Goal: Information Seeking & Learning: Learn about a topic

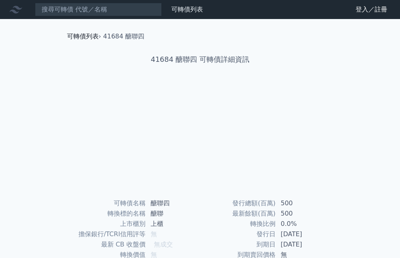
click at [88, 39] on link "可轉債列表" at bounding box center [83, 36] width 32 height 8
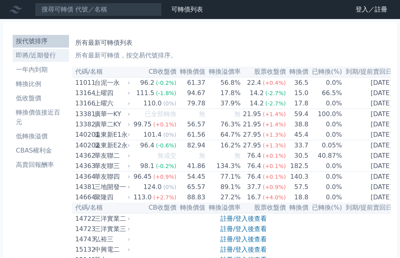
click at [40, 56] on li "即將/近期發行" at bounding box center [41, 56] width 56 height 10
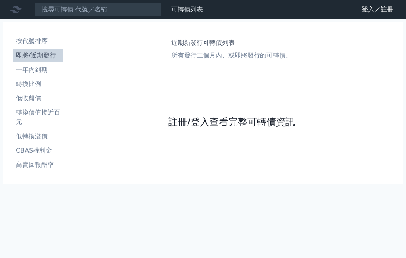
click at [235, 123] on link "註冊/登入查看完整可轉債資訊" at bounding box center [231, 122] width 127 height 13
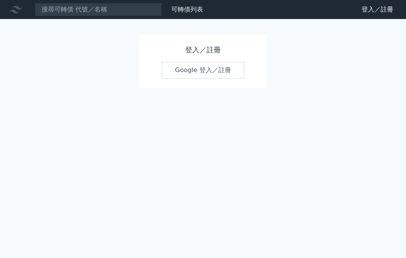
click at [206, 70] on link "Google 登入／註冊" at bounding box center [203, 70] width 82 height 17
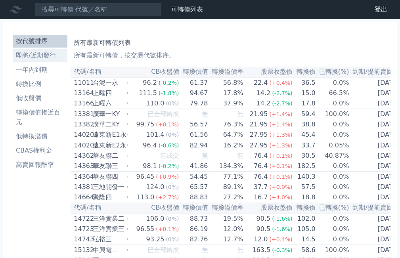
click at [50, 57] on li "即將/近期發行" at bounding box center [40, 56] width 55 height 10
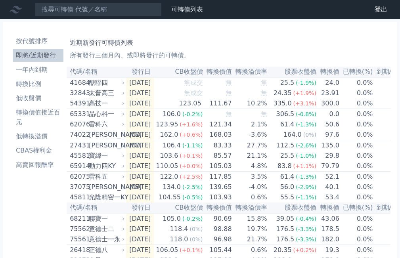
click at [138, 96] on td "[DATE]" at bounding box center [140, 93] width 28 height 10
click at [103, 93] on div "太普高三" at bounding box center [106, 93] width 34 height 10
click at [146, 85] on td "[DATE]" at bounding box center [140, 82] width 28 height 11
click at [95, 85] on div "醣聯四" at bounding box center [106, 83] width 34 height 10
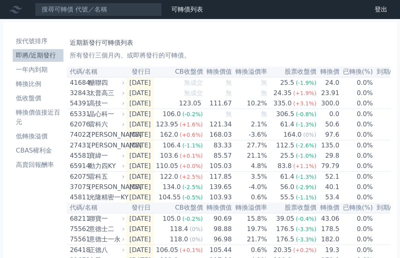
click at [93, 91] on div "太普高三" at bounding box center [106, 93] width 34 height 10
click at [35, 66] on li "一年內到期" at bounding box center [38, 70] width 51 height 10
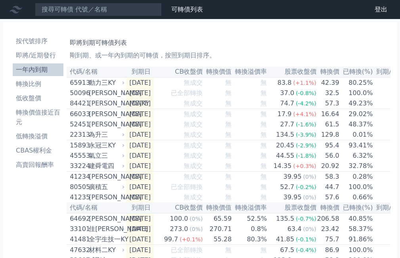
click at [36, 54] on li "即將/近期發行" at bounding box center [38, 56] width 51 height 10
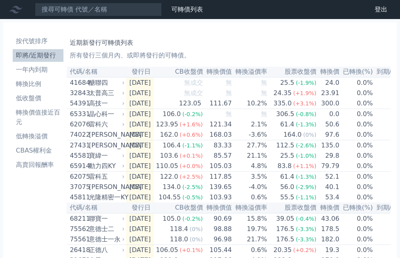
click at [101, 84] on div "醣聯四" at bounding box center [106, 83] width 34 height 10
click at [147, 82] on td "[DATE]" at bounding box center [140, 82] width 28 height 11
click at [192, 83] on span "無成交" at bounding box center [192, 83] width 19 height 8
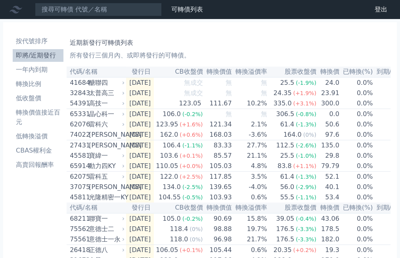
click at [193, 83] on span "無成交" at bounding box center [192, 83] width 19 height 8
click at [203, 96] on span "無成交" at bounding box center [192, 93] width 19 height 8
click at [149, 116] on td "[DATE]" at bounding box center [140, 114] width 28 height 11
click at [143, 128] on td "[DATE]" at bounding box center [140, 124] width 28 height 10
